Goal: Transaction & Acquisition: Register for event/course

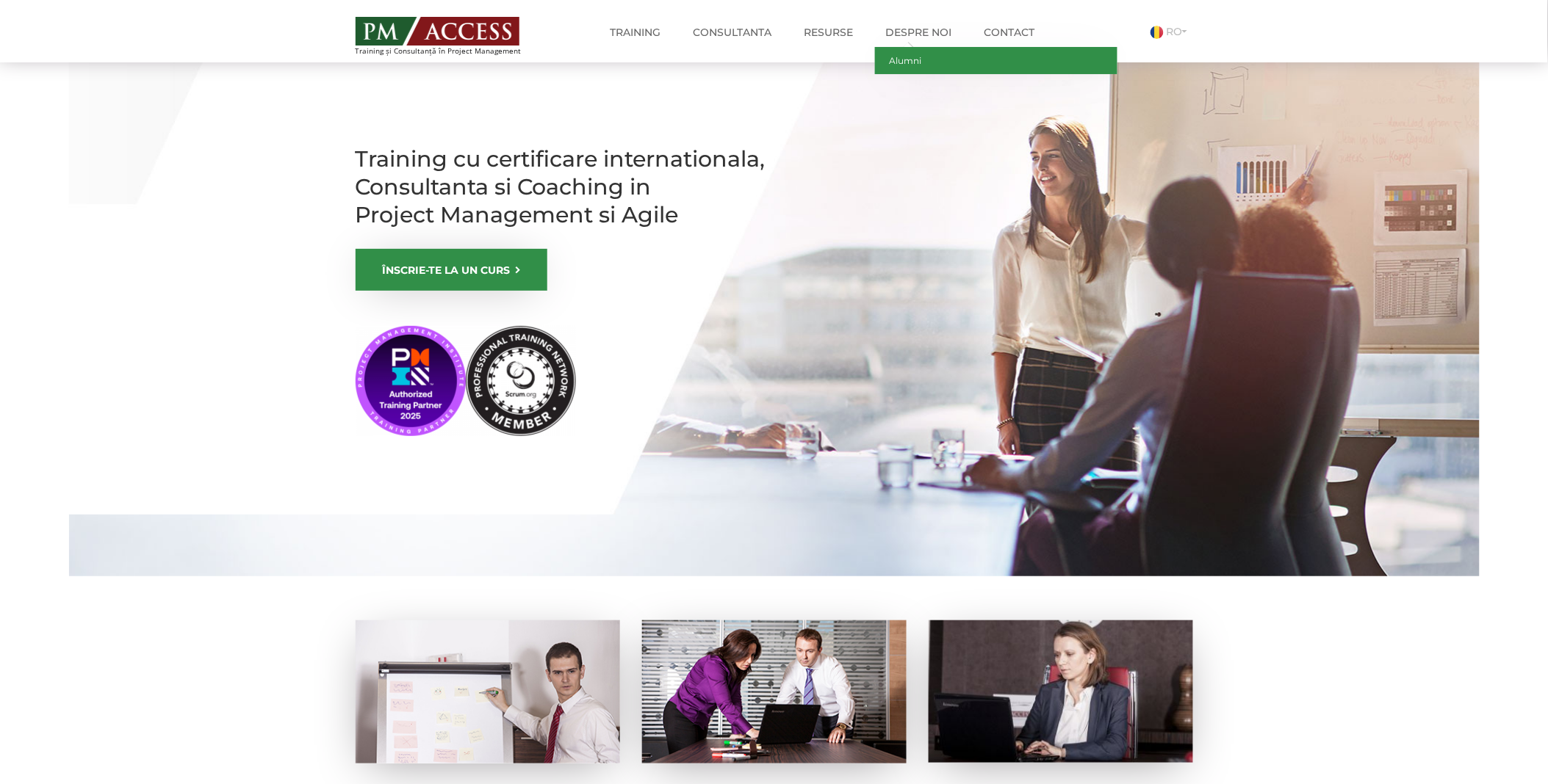
click at [902, 69] on link "Alumni" at bounding box center [995, 60] width 242 height 27
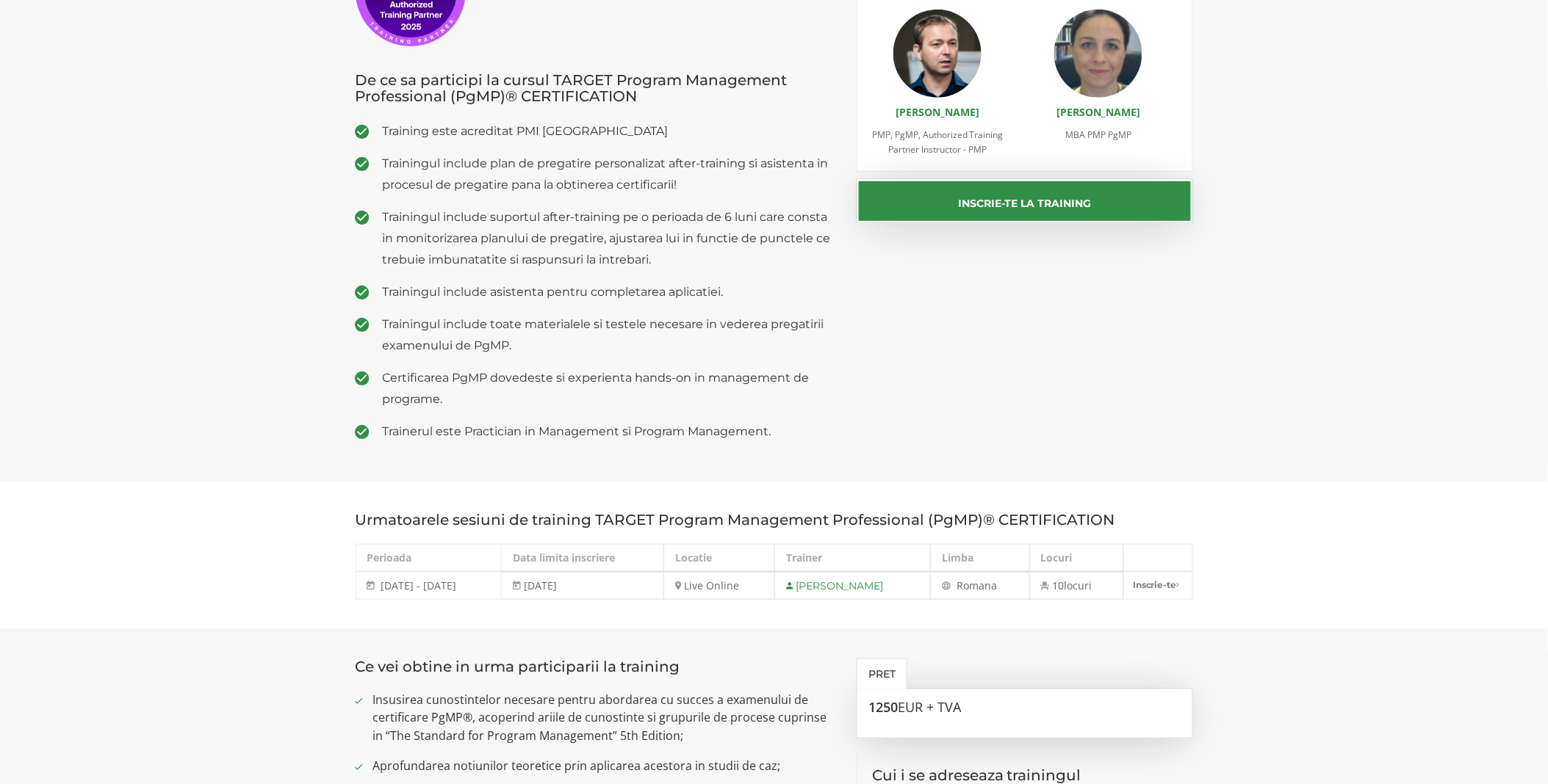
scroll to position [326, 0]
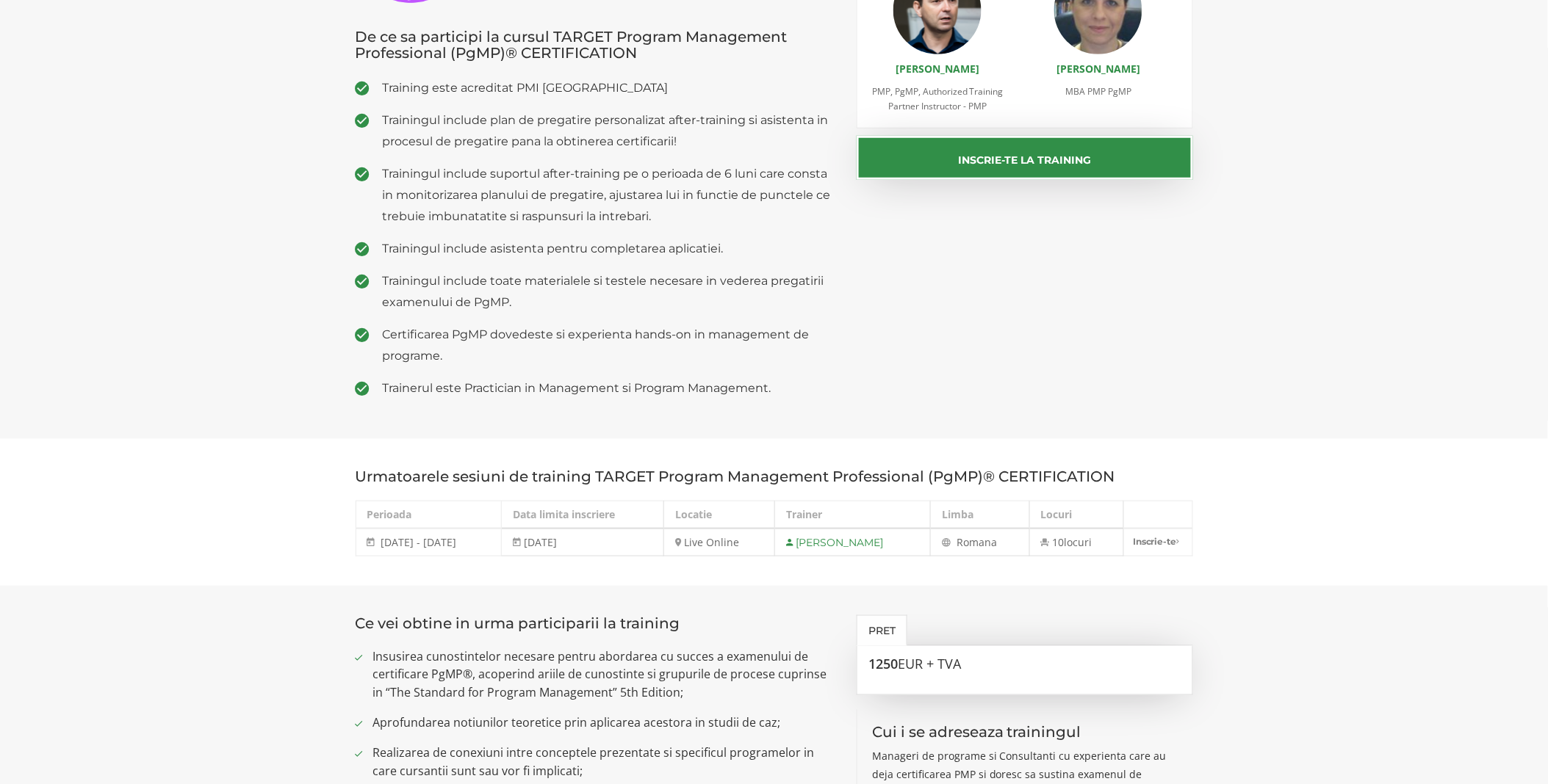
drag, startPoint x: 276, startPoint y: 1, endPoint x: 1124, endPoint y: 329, distance: 909.2
click at [1124, 329] on div "De ce sa participi la cursul TARGET Program Management Professional (PgMP)® CER…" at bounding box center [774, 152] width 860 height 517
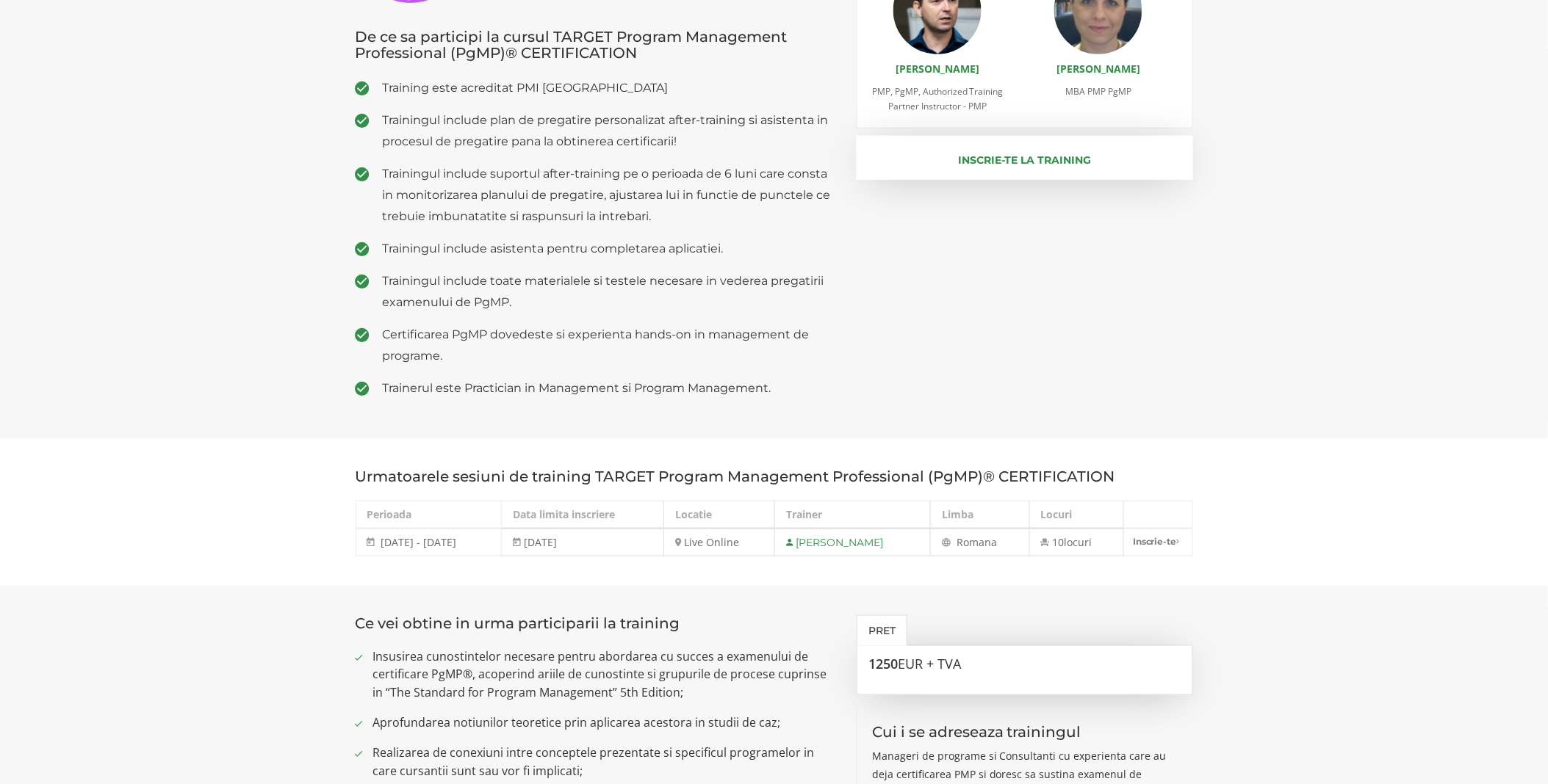
click at [999, 157] on button "Inscrie-te la training" at bounding box center [1025, 158] width 337 height 44
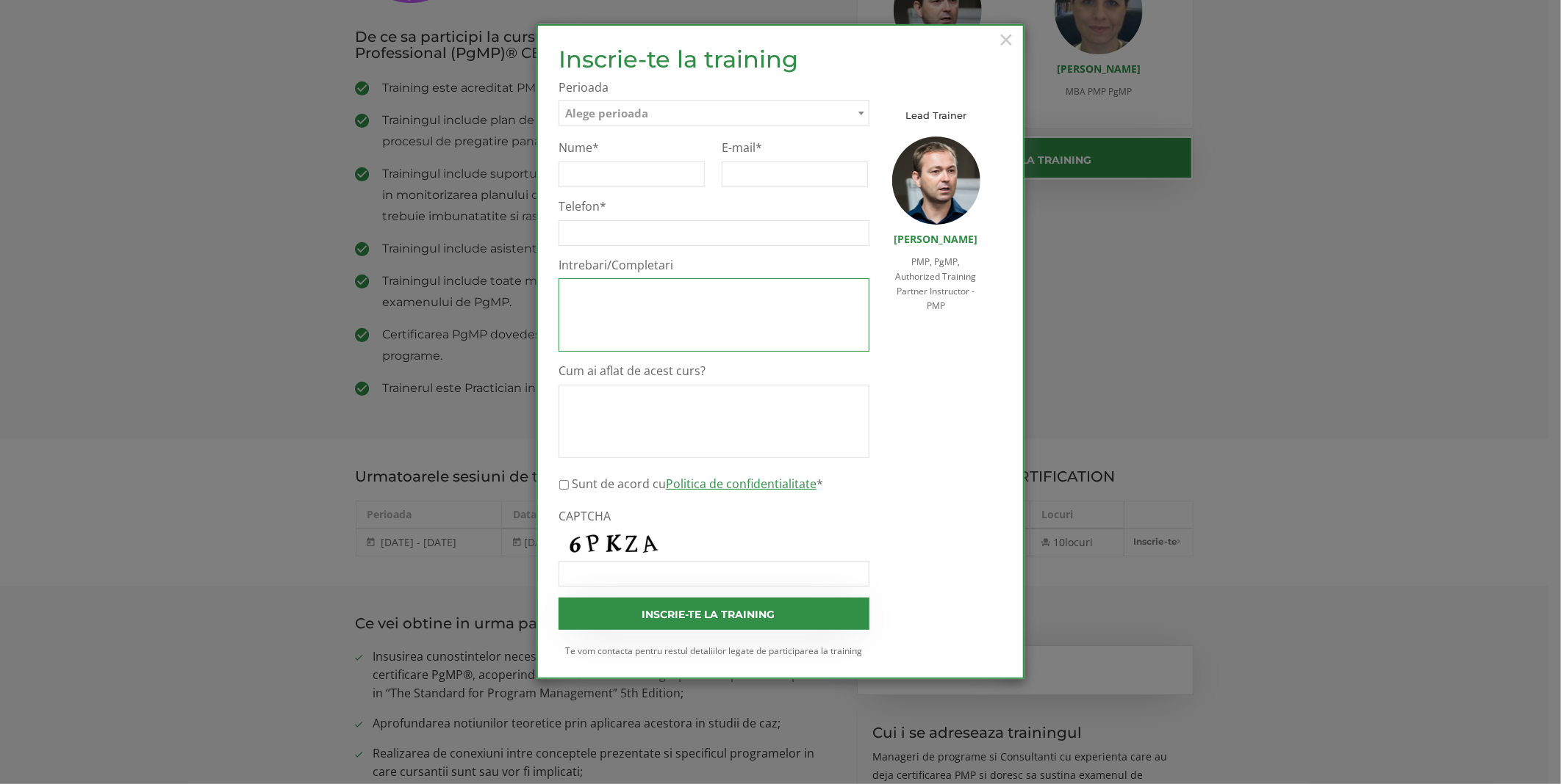
click at [687, 286] on textarea "Intrebari/Completari" at bounding box center [713, 315] width 310 height 74
drag, startPoint x: 706, startPoint y: 367, endPoint x: 556, endPoint y: 367, distance: 150.0
click at [556, 367] on div "Inscrie-te la training Inscrie-te pe lista de asteptare Te rugam sa completezi …" at bounding box center [714, 352] width 333 height 611
copy label "Cum ai aflat de acest curs?"
click at [1165, 264] on div "× Inscrie-te la training Inscrie-te pe lista de asteptare Te rugam sa completez…" at bounding box center [780, 392] width 1561 height 784
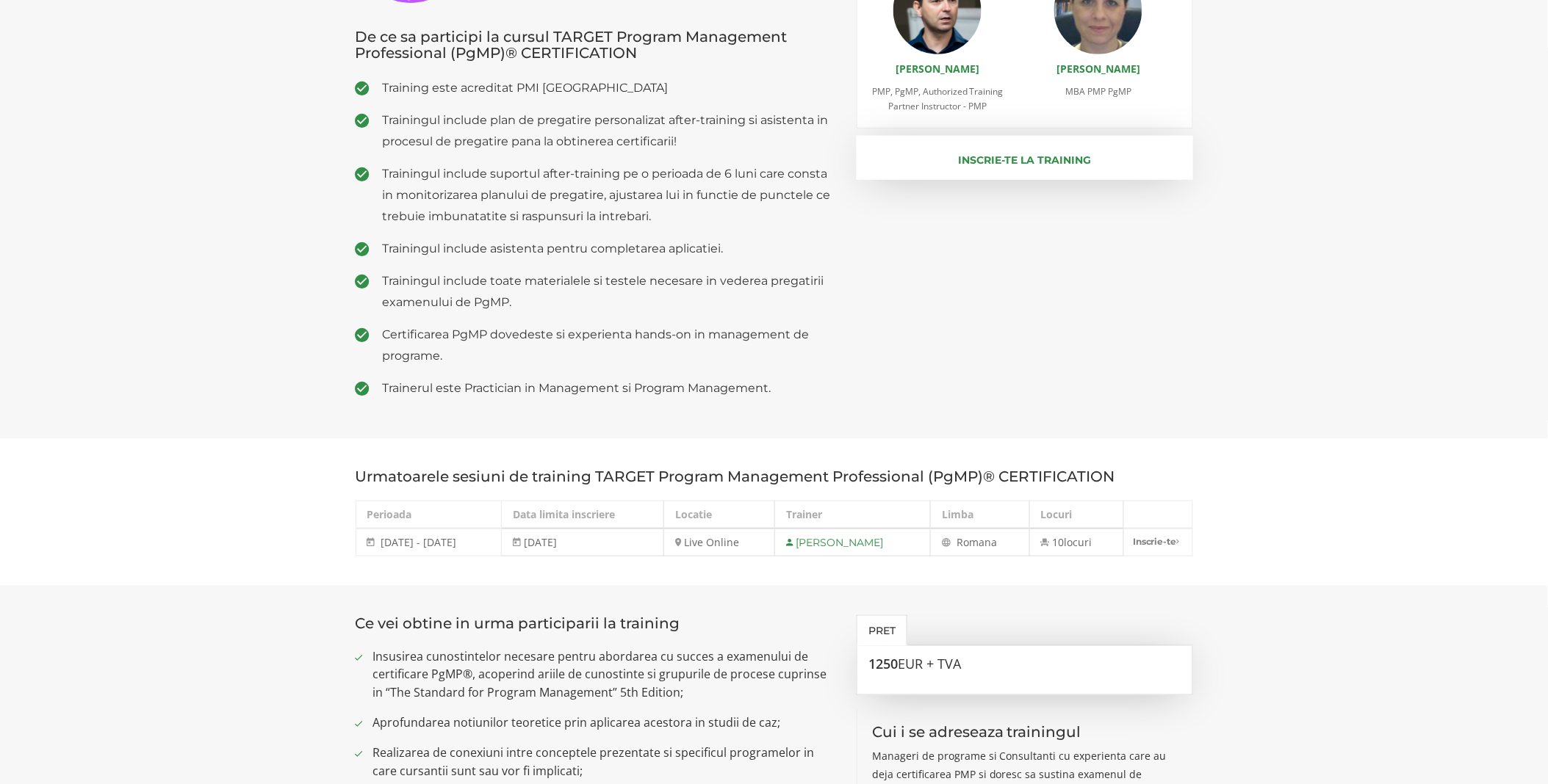
click at [1009, 163] on button "Inscrie-te la training" at bounding box center [1025, 158] width 337 height 44
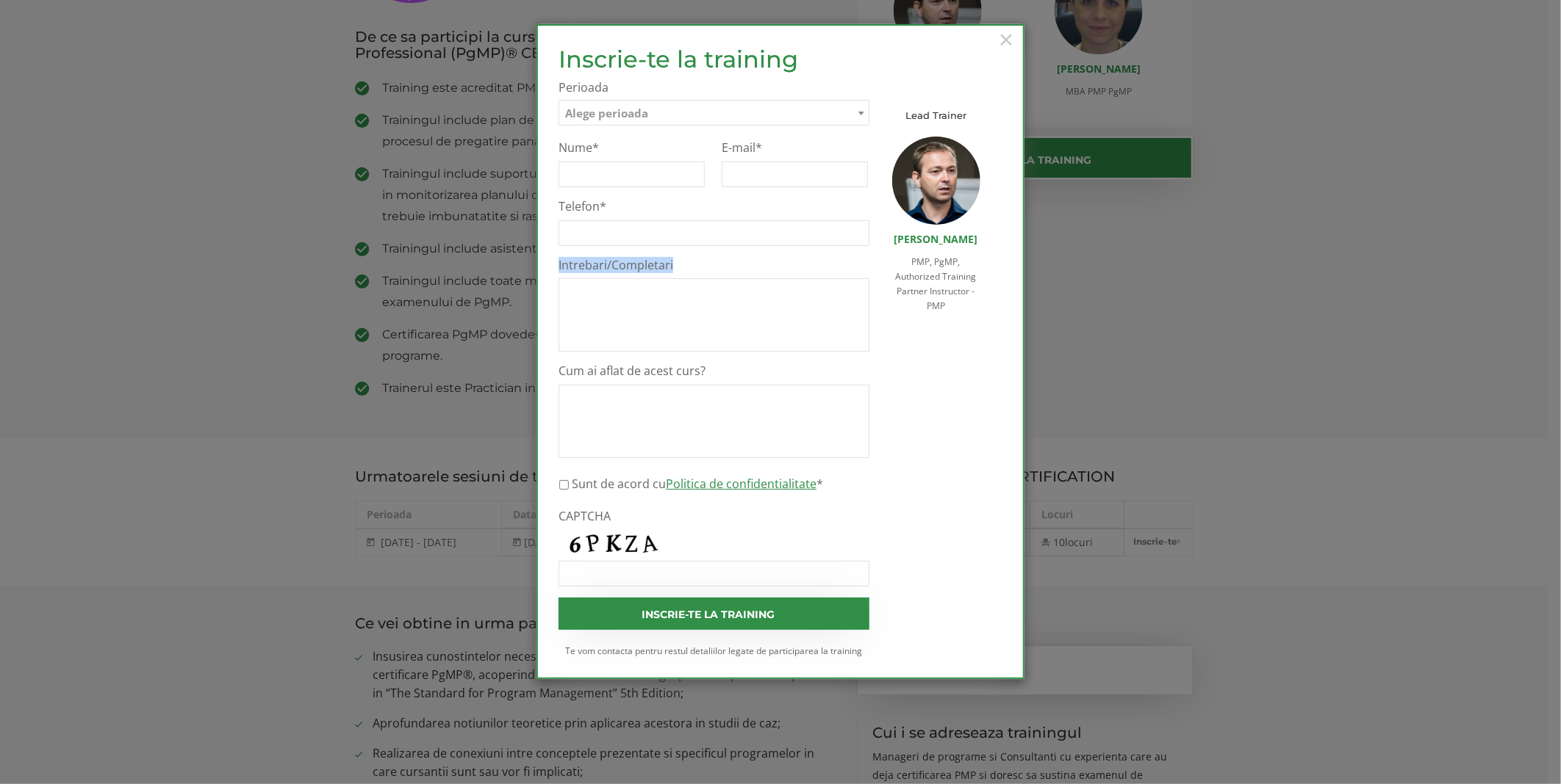
drag, startPoint x: 673, startPoint y: 264, endPoint x: 552, endPoint y: 264, distance: 121.0
click at [552, 264] on div "Inscrie-te la training Inscrie-te pe lista de asteptare Te rugam sa completezi …" at bounding box center [714, 352] width 333 height 611
copy label "Intrebari/Completari"
click at [1274, 331] on div "× Inscrie-te la training Inscrie-te pe lista de asteptare Te rugam sa completez…" at bounding box center [780, 392] width 1561 height 784
